Goal: Task Accomplishment & Management: Manage account settings

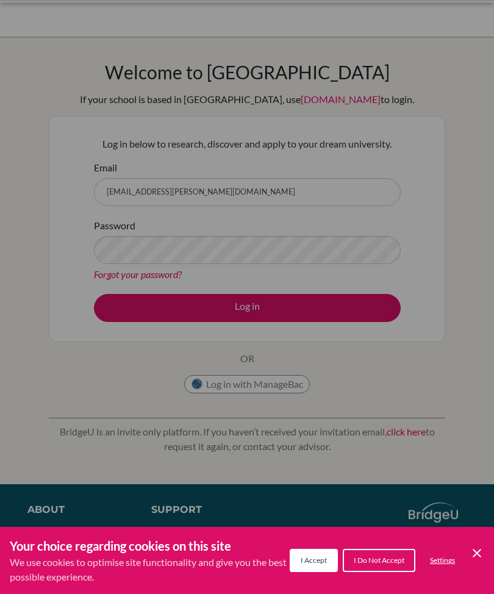
click at [317, 265] on div "Cookie Preferences" at bounding box center [247, 297] width 494 height 594
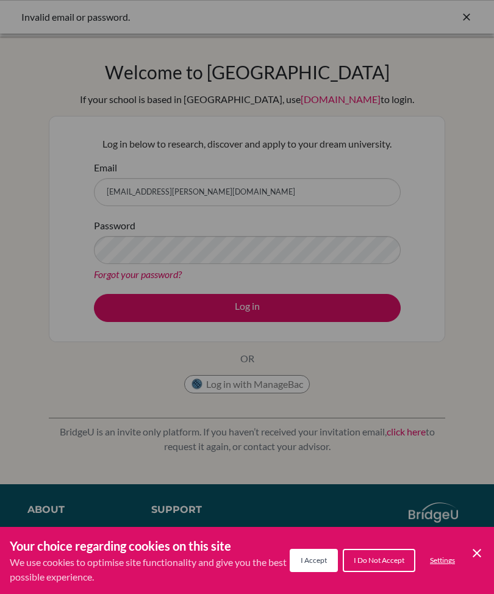
click at [335, 372] on div "Cookie Preferences" at bounding box center [247, 297] width 494 height 594
click at [359, 339] on div "Cookie Preferences" at bounding box center [247, 297] width 494 height 594
click at [322, 558] on span "I Accept" at bounding box center [314, 560] width 26 height 9
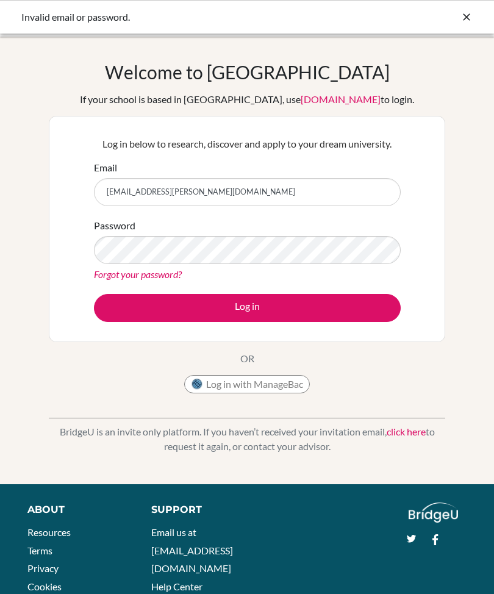
click at [130, 307] on button "Log in" at bounding box center [247, 308] width 307 height 28
